Goal: Navigation & Orientation: Go to known website

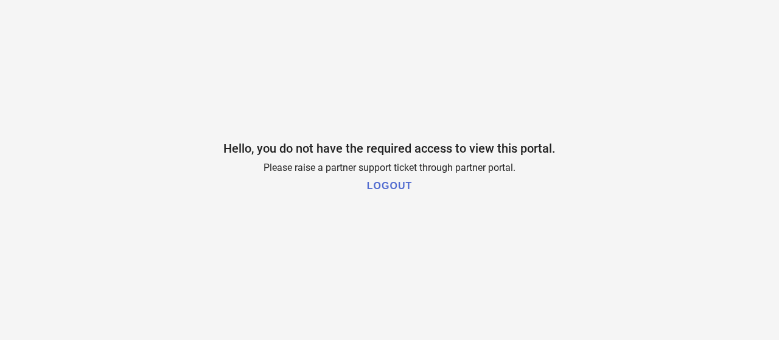
click at [388, 188] on h1 "LOGOUT" at bounding box center [389, 186] width 45 height 11
click at [390, 189] on h1 "LOGOUT" at bounding box center [389, 186] width 45 height 11
